Goal: Navigation & Orientation: Find specific page/section

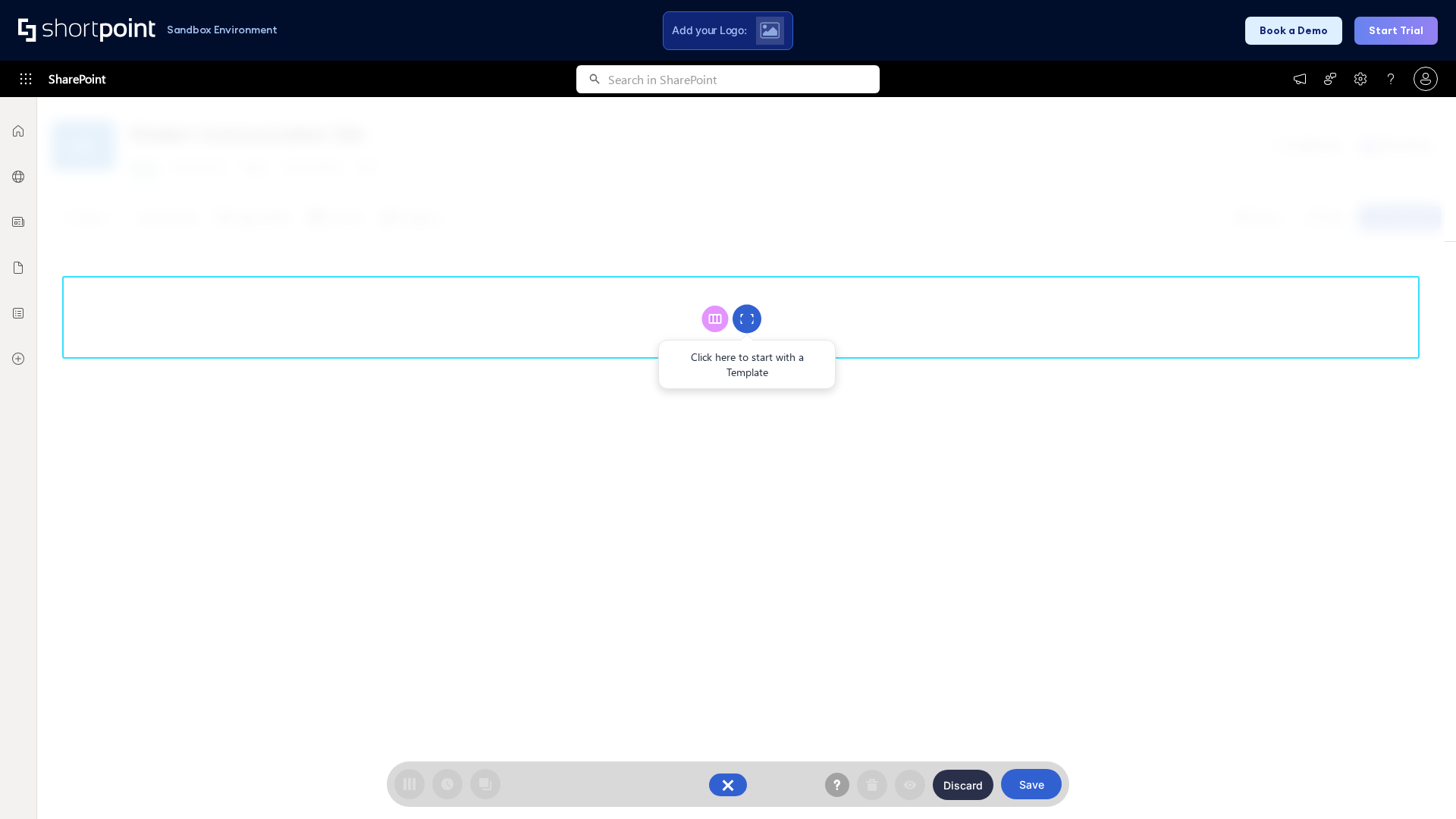
click at [747, 318] on circle at bounding box center [747, 318] width 29 height 29
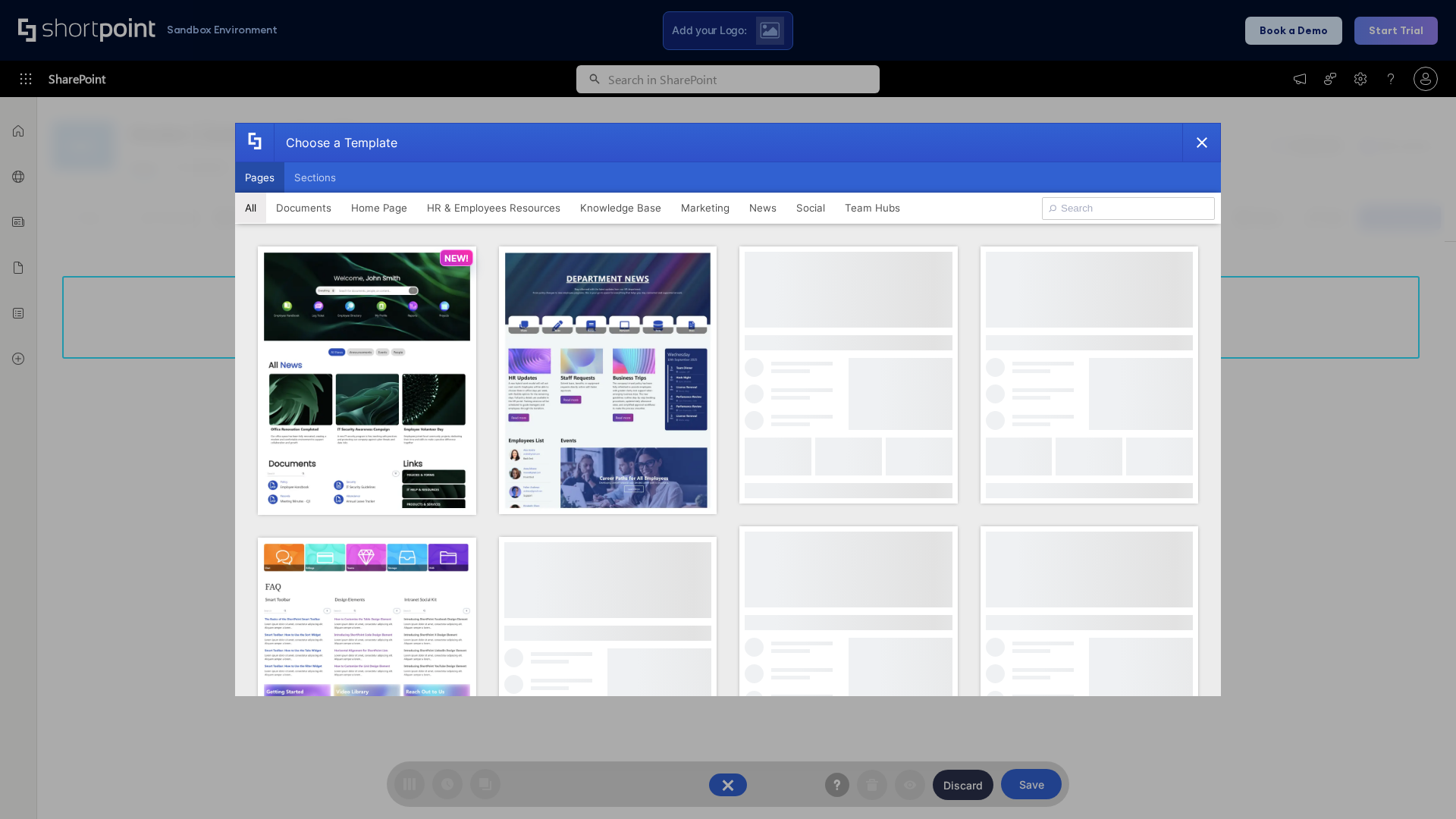
click at [259, 177] on button "Pages" at bounding box center [259, 177] width 49 height 31
type input "Documents 2"
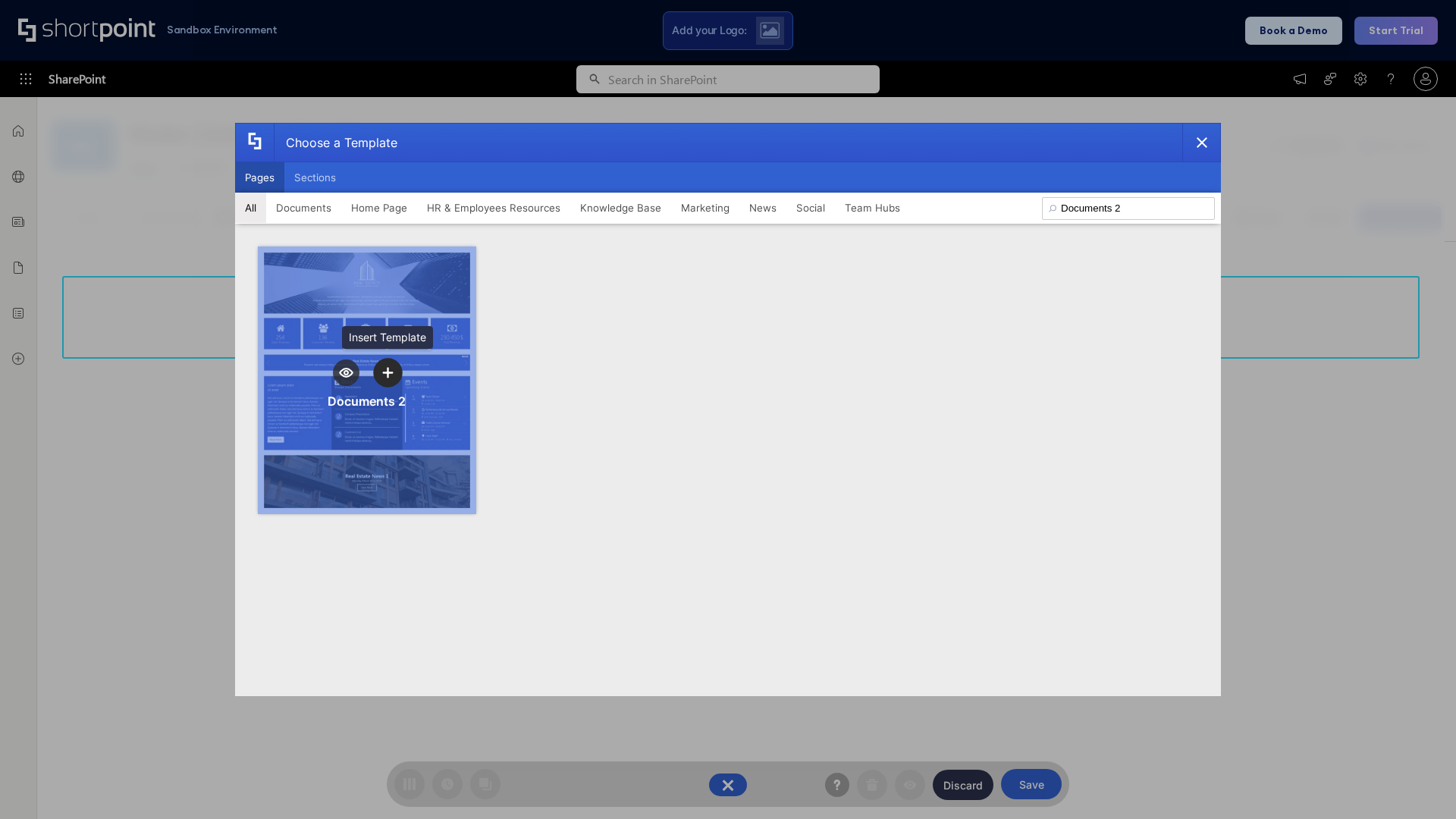
click at [387, 372] on icon "template selector" at bounding box center [387, 371] width 10 height 10
